Goal: Task Accomplishment & Management: Manage account settings

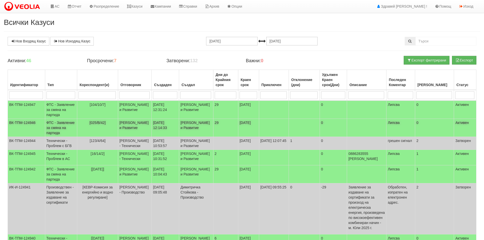
click at [55, 134] on td "ФТС - Заявление за смяна на партида" at bounding box center [61, 128] width 32 height 18
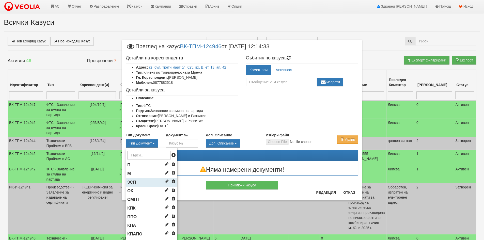
click at [134, 181] on span "ЗСП" at bounding box center [131, 182] width 9 height 5
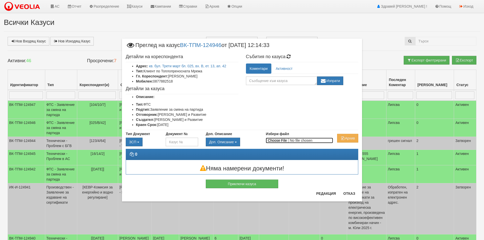
click at [284, 141] on input "Избери файл" at bounding box center [299, 141] width 67 height 6
type input "C:\fakepath\DOC008.pdf"
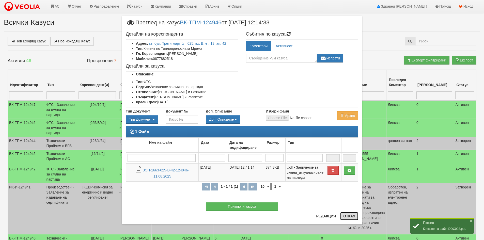
click at [351, 215] on button "Отказ" at bounding box center [349, 216] width 18 height 8
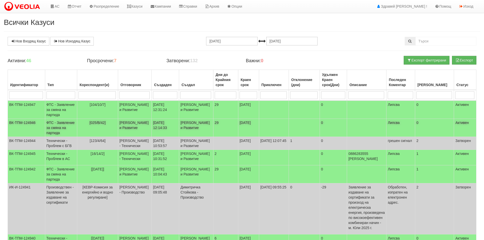
click at [64, 136] on td "ФТС - Заявление за смяна на партида" at bounding box center [61, 128] width 32 height 18
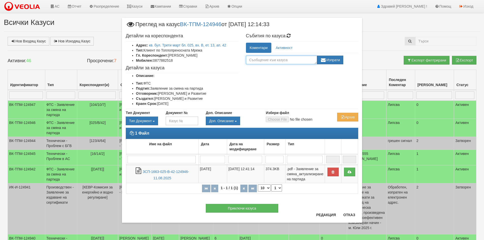
click at [262, 60] on textarea at bounding box center [281, 60] width 71 height 9
drag, startPoint x: 274, startPoint y: 60, endPoint x: 245, endPoint y: 63, distance: 29.3
click at [245, 63] on div "Коментари Активност + аенвьиьъс, Изпрати Женя Димитрова (11/08/2025г. 12:16:22ч…" at bounding box center [302, 54] width 120 height 22
type textarea "+ декларация"
click at [334, 60] on button "Изпрати" at bounding box center [330, 60] width 26 height 9
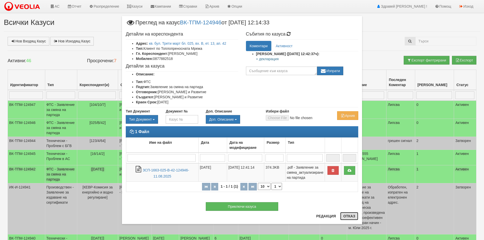
drag, startPoint x: 347, startPoint y: 214, endPoint x: 337, endPoint y: 210, distance: 10.1
click at [347, 215] on button "Отказ" at bounding box center [349, 216] width 18 height 8
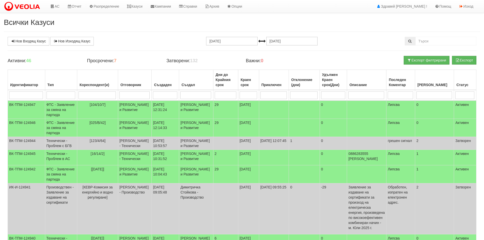
click at [102, 96] on input "search" at bounding box center [96, 95] width 37 height 8
type input "120"
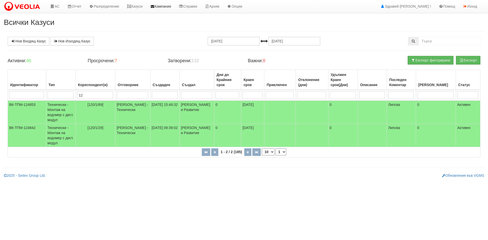
type input "1"
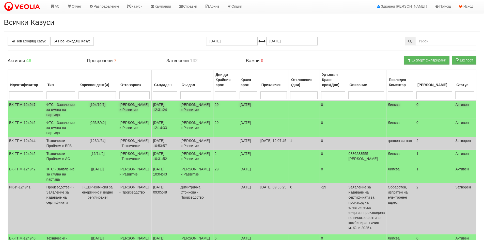
click at [97, 109] on td "[104/10/7]" at bounding box center [97, 110] width 41 height 18
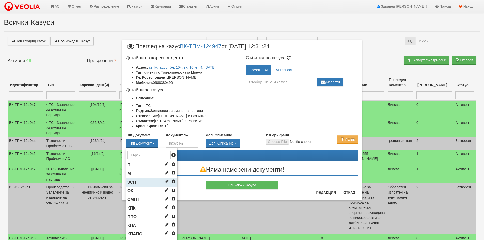
click at [134, 181] on li "ЗСП" at bounding box center [151, 182] width 51 height 9
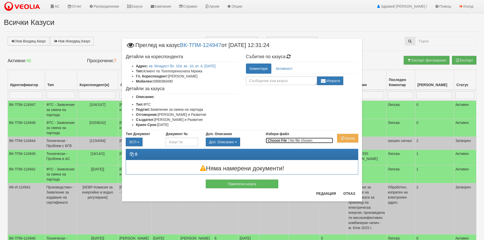
click at [279, 140] on input "Избери файл" at bounding box center [299, 141] width 67 height 6
type input "C:\fakepath\DOC009.pdf"
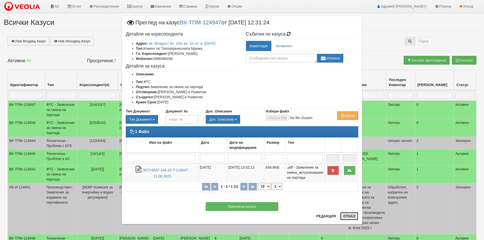
click at [342, 214] on button "Отказ" at bounding box center [349, 216] width 18 height 8
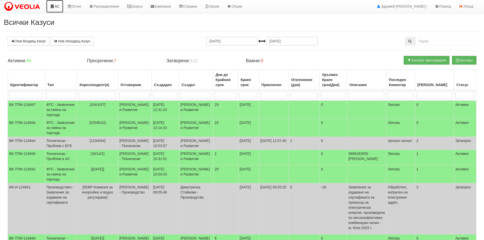
click at [53, 9] on link "АС" at bounding box center [54, 6] width 17 height 13
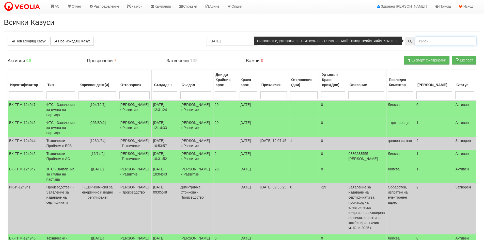
click at [423, 39] on input "text" at bounding box center [445, 41] width 61 height 9
type input "2"
type input "126/5/108"
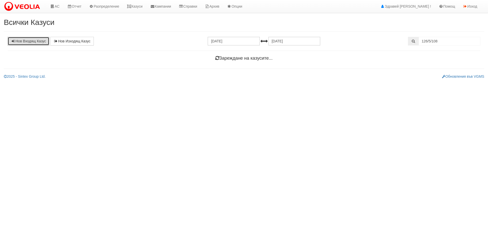
click at [24, 42] on link "Нов Входящ Казус" at bounding box center [29, 41] width 42 height 9
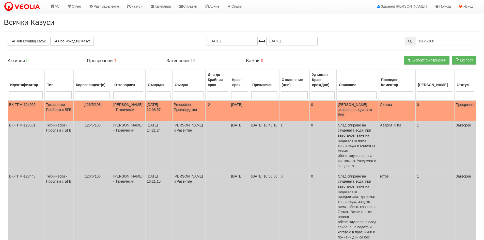
click at [169, 111] on td "07/08/2025 22:08:57" at bounding box center [158, 111] width 27 height 21
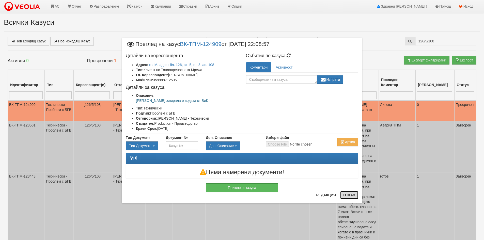
click at [349, 196] on button "Отказ" at bounding box center [349, 195] width 18 height 8
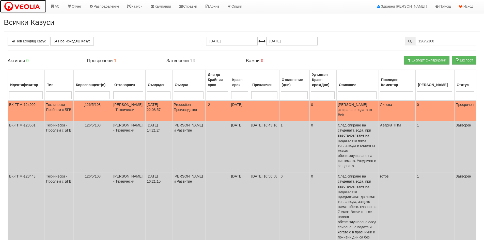
click at [39, 4] on img at bounding box center [23, 6] width 39 height 11
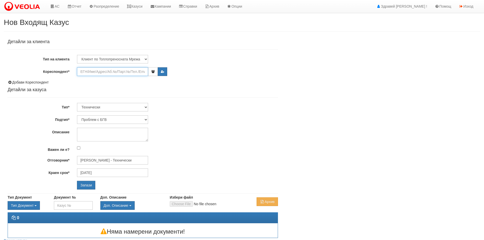
click at [107, 72] on input "Кореспондент*" at bounding box center [112, 71] width 71 height 9
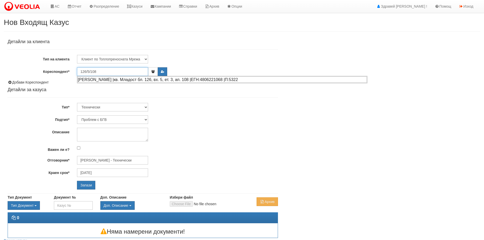
click at [134, 80] on div "ИЛИЯ ПЕТКОВ ГЕОРГИЕВ |кв. Младост бл. 126, вх. 5, ет. 3, ап. 108 |ЕГН:480622106…" at bounding box center [221, 79] width 289 height 6
type input "ИЛИЯ ПЕТКОВ ГЕОРГИЕВ"
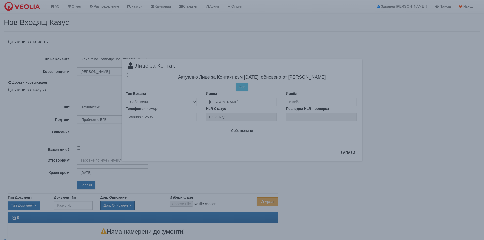
type input "[PERSON_NAME] - Технически"
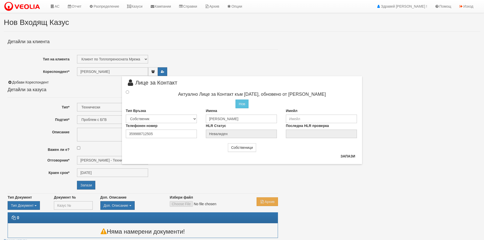
click at [128, 95] on div at bounding box center [132, 92] width 20 height 6
click at [127, 92] on input "radio" at bounding box center [127, 91] width 3 height 3
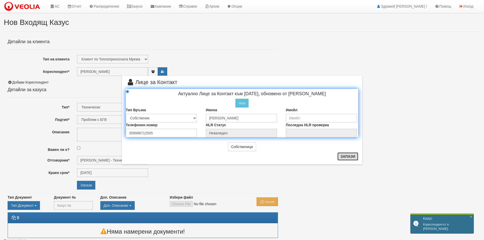
click at [342, 157] on button "Запази" at bounding box center [347, 156] width 21 height 8
radio input "true"
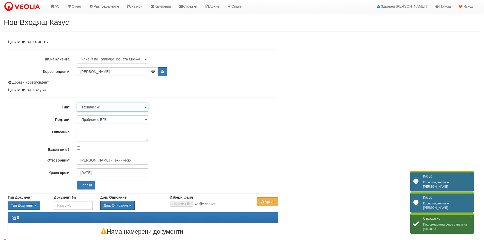
click at [102, 109] on select "Технически ФТС Търговски Административен Производствен Експлоатационен Финансов…" at bounding box center [112, 107] width 71 height 9
click at [102, 116] on select "Проблем с БГВ Теч ВОИ Теч БГВ Теч в АС Теч от водомер Проблем в АС Интервенция …" at bounding box center [112, 119] width 71 height 9
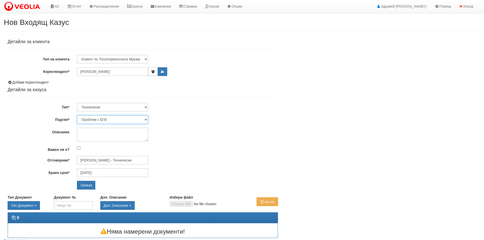
click at [77, 115] on select "Проблем с БГВ Теч ВОИ Теч БГВ Теч в АС Теч от водомер Проблем в АС Интервенция …" at bounding box center [112, 119] width 71 height 9
click at [107, 135] on textarea "Описание" at bounding box center [112, 135] width 71 height 14
type textarea "K"
type textarea "[PERSON_NAME]. ОАС е обезвъздушавал, но без резултат."
click at [89, 185] on input "Запази" at bounding box center [86, 185] width 18 height 9
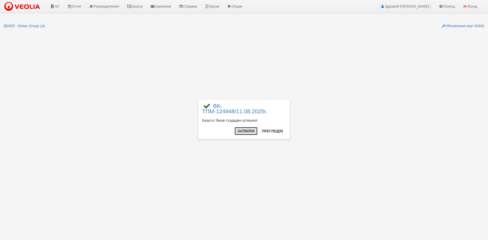
click at [242, 132] on button "Затвори" at bounding box center [245, 131] width 23 height 8
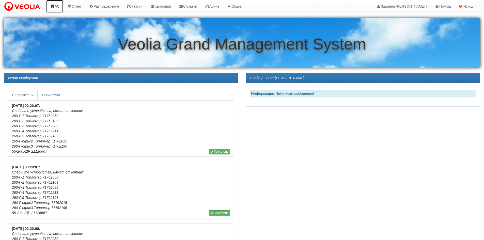
click at [56, 6] on link "АС" at bounding box center [54, 6] width 17 height 13
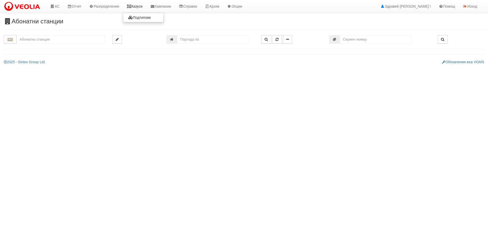
click at [138, 3] on link "Казуси" at bounding box center [134, 6] width 23 height 13
click at [183, 39] on input "number" at bounding box center [212, 39] width 71 height 9
type input "7663"
type input "150/10,11 - "[PERSON_NAME] [GEOGRAPHIC_DATA] " ЕАД"
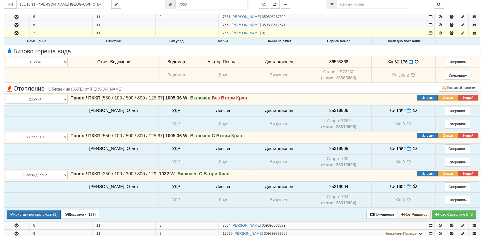
scroll to position [294, 0]
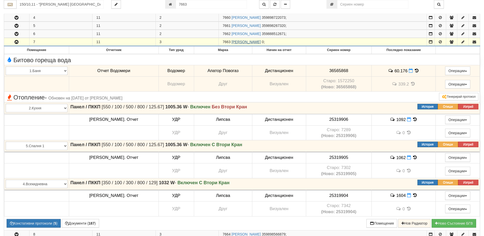
click at [236, 40] on link "[PERSON_NAME]" at bounding box center [245, 42] width 29 height 4
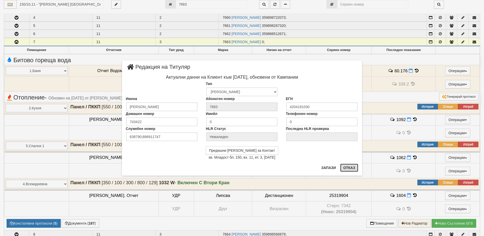
click at [348, 170] on button "Отказ" at bounding box center [349, 168] width 18 height 8
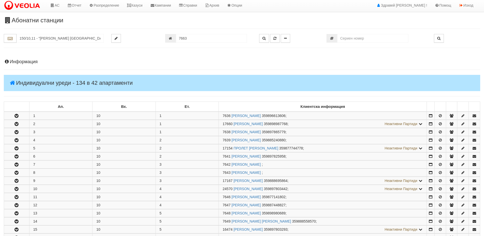
scroll to position [0, 0]
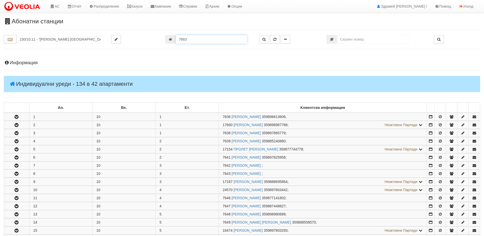
click at [199, 39] on input "7663" at bounding box center [211, 39] width 71 height 9
click at [141, 2] on link "Казуси" at bounding box center [134, 6] width 23 height 13
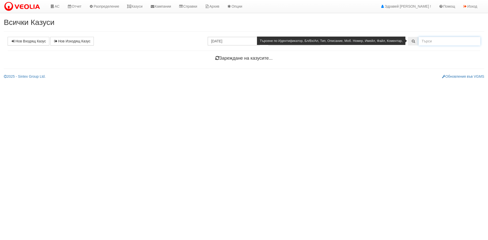
click at [428, 39] on input "text" at bounding box center [449, 41] width 62 height 9
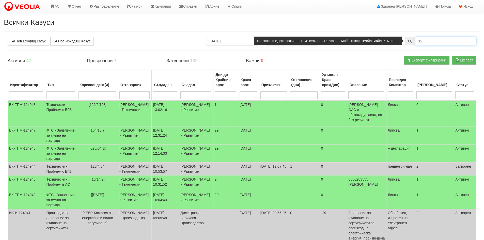
type input "1"
click at [429, 41] on input "text" at bounding box center [445, 41] width 61 height 9
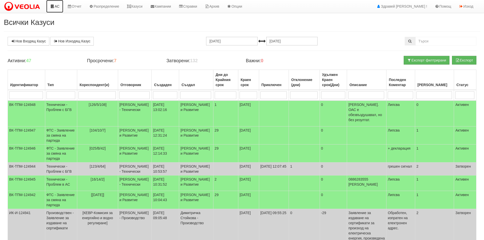
click at [55, 9] on link "АС" at bounding box center [54, 6] width 17 height 13
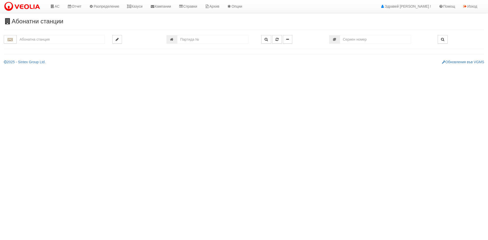
click at [62, 40] on input "text" at bounding box center [61, 39] width 88 height 9
click at [48, 47] on div "125/1 - Младост - "ВЕОЛИЯ"" at bounding box center [60, 47] width 87 height 6
type input "125/1 - Младост - "ВЕОЛИЯ""
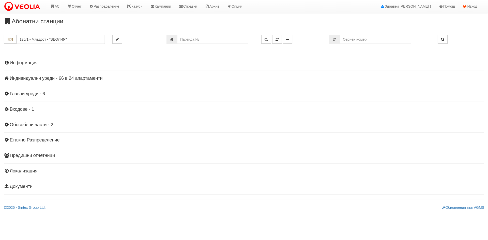
click at [38, 81] on h4 "Индивидуални уреди - 66 в 24 апартаменти" at bounding box center [244, 78] width 480 height 5
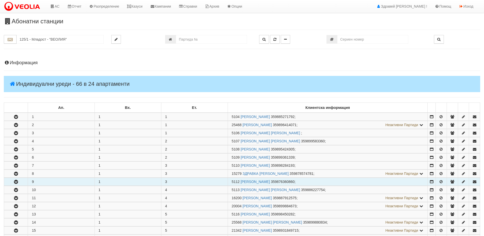
click at [15, 178] on button "button" at bounding box center [16, 182] width 24 height 8
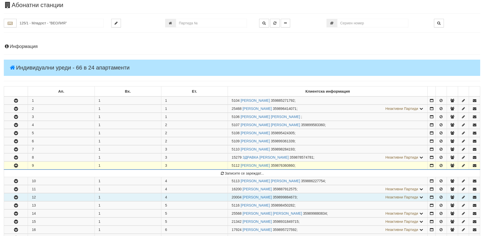
scroll to position [25, 0]
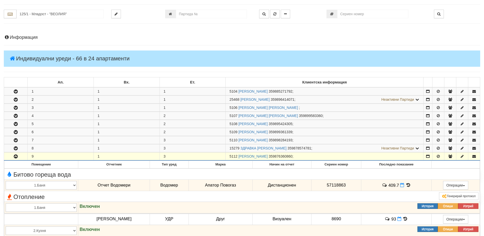
drag, startPoint x: 231, startPoint y: 157, endPoint x: 238, endPoint y: 156, distance: 7.4
click at [237, 156] on span "5112" at bounding box center [233, 156] width 8 height 4
copy span "5112"
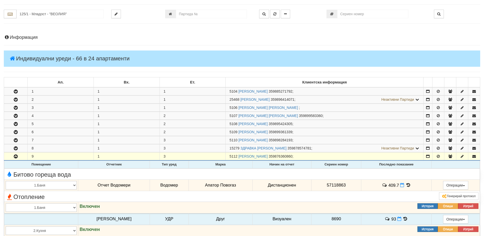
click at [406, 185] on icon at bounding box center [408, 185] width 6 height 4
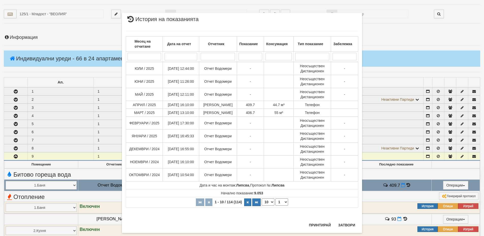
click at [343, 213] on div "Месец на отчитане Дата на отчет Отчетник Показание Консумация Тип показание Заб…" at bounding box center [242, 119] width 232 height 187
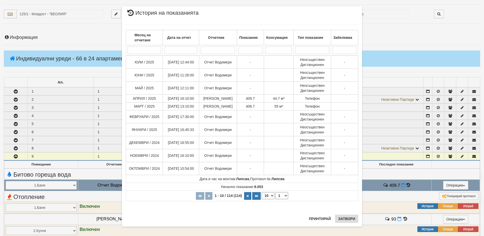
scroll to position [10, 0]
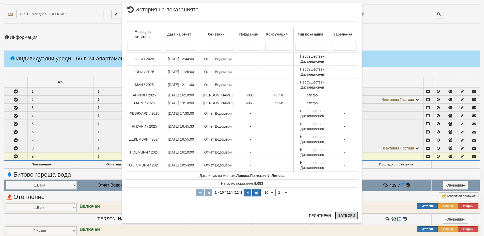
click at [344, 218] on button "Затвори" at bounding box center [346, 216] width 23 height 8
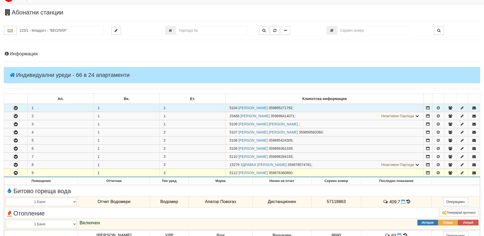
scroll to position [0, 0]
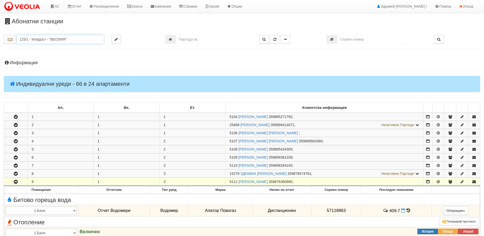
click at [81, 37] on input "125/1 - Младост - "ВЕОЛИЯ"" at bounding box center [60, 39] width 87 height 9
click at [143, 9] on link "Казуси" at bounding box center [134, 6] width 23 height 13
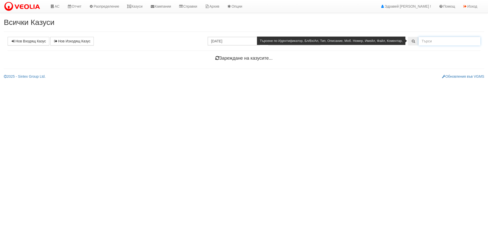
click at [443, 43] on input "text" at bounding box center [449, 41] width 62 height 9
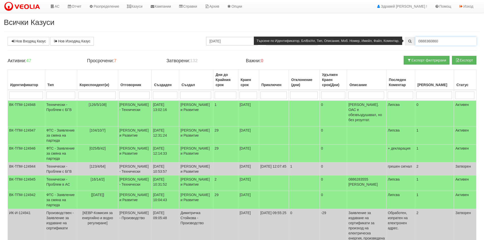
type input "0888360860"
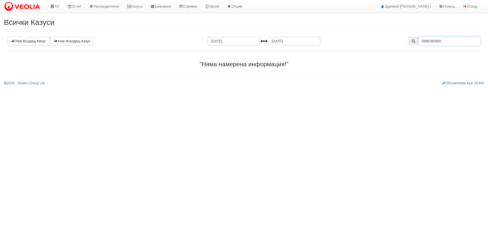
drag, startPoint x: 449, startPoint y: 42, endPoint x: 404, endPoint y: 38, distance: 44.6
click at [404, 38] on div "0888360860" at bounding box center [444, 41] width 80 height 9
click at [59, 8] on link "АС" at bounding box center [54, 6] width 17 height 13
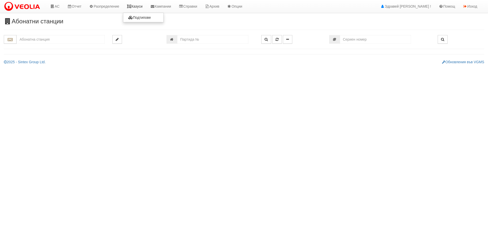
click at [143, 5] on link "Казуси" at bounding box center [134, 6] width 23 height 13
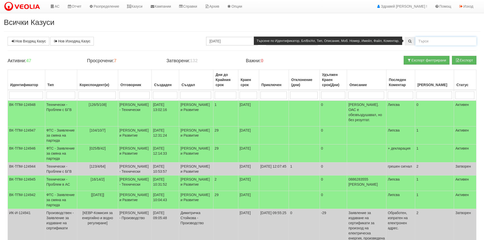
click at [420, 42] on input "text" at bounding box center [445, 41] width 61 height 9
paste input "15279"
type input "15279"
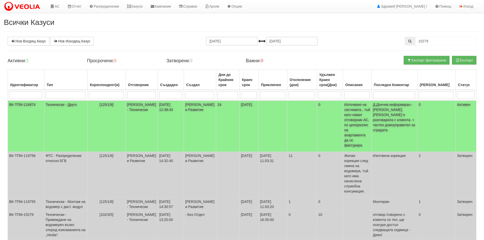
click at [317, 123] on td "0" at bounding box center [330, 126] width 26 height 51
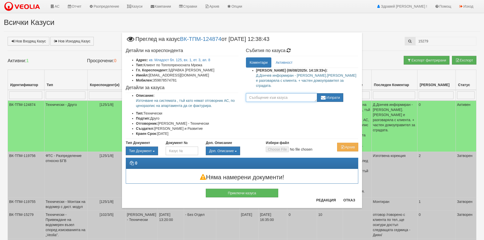
click at [271, 94] on textarea at bounding box center [281, 97] width 71 height 9
click at [350, 201] on button "Отказ" at bounding box center [349, 200] width 18 height 8
